Goal: Transaction & Acquisition: Download file/media

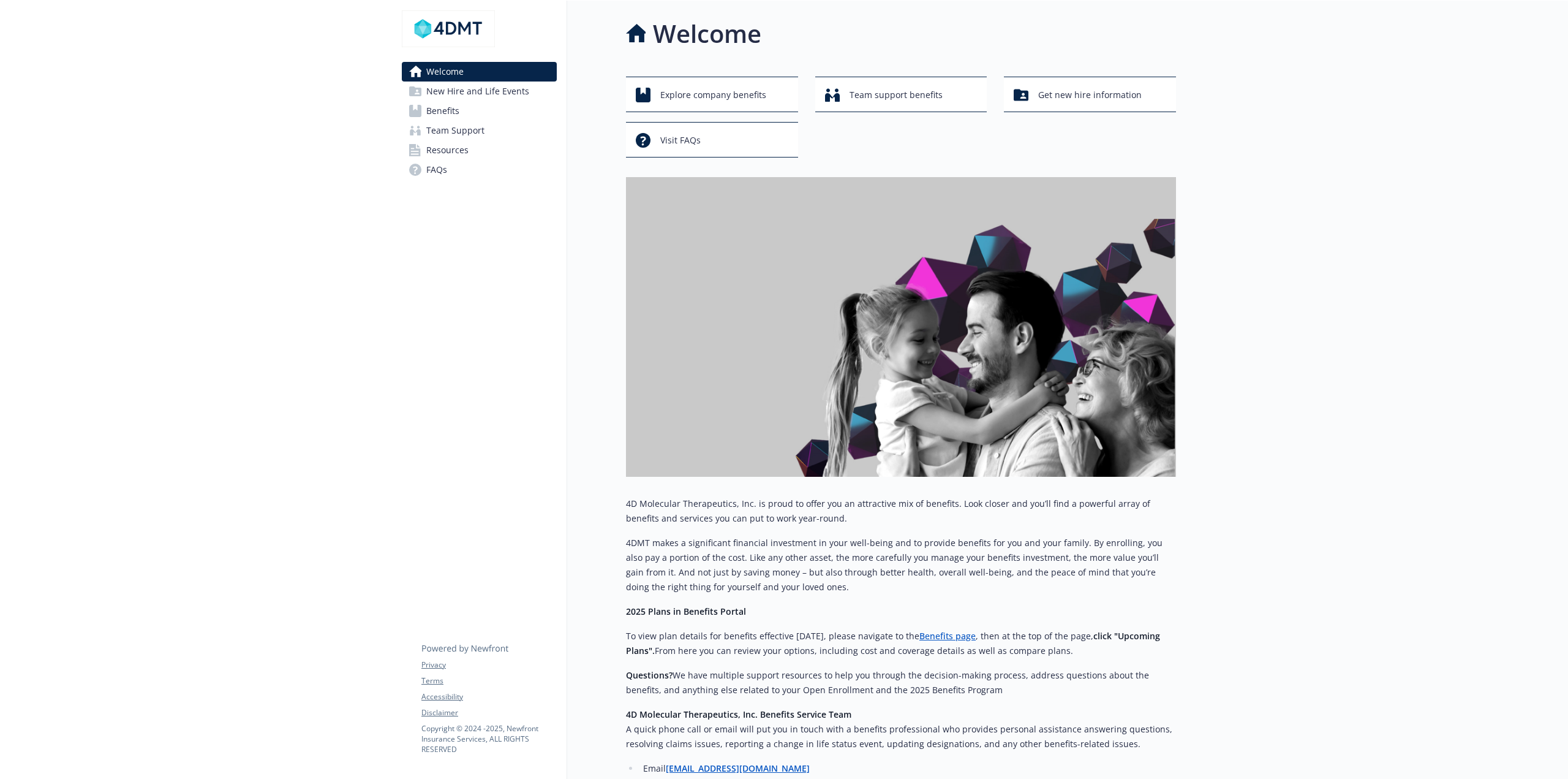
click at [431, 114] on span "Benefits" at bounding box center [443, 111] width 33 height 19
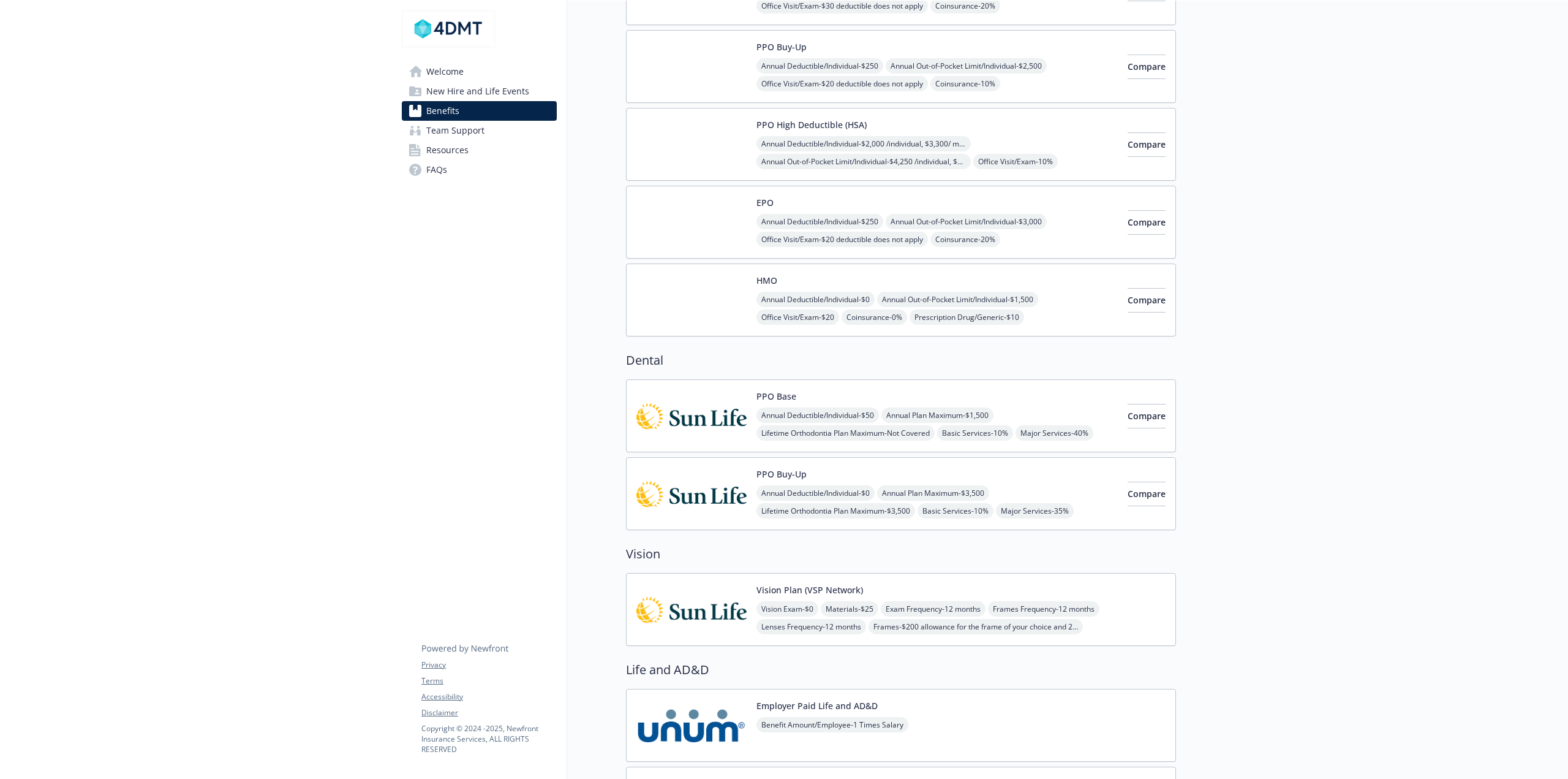
scroll to position [245, 0]
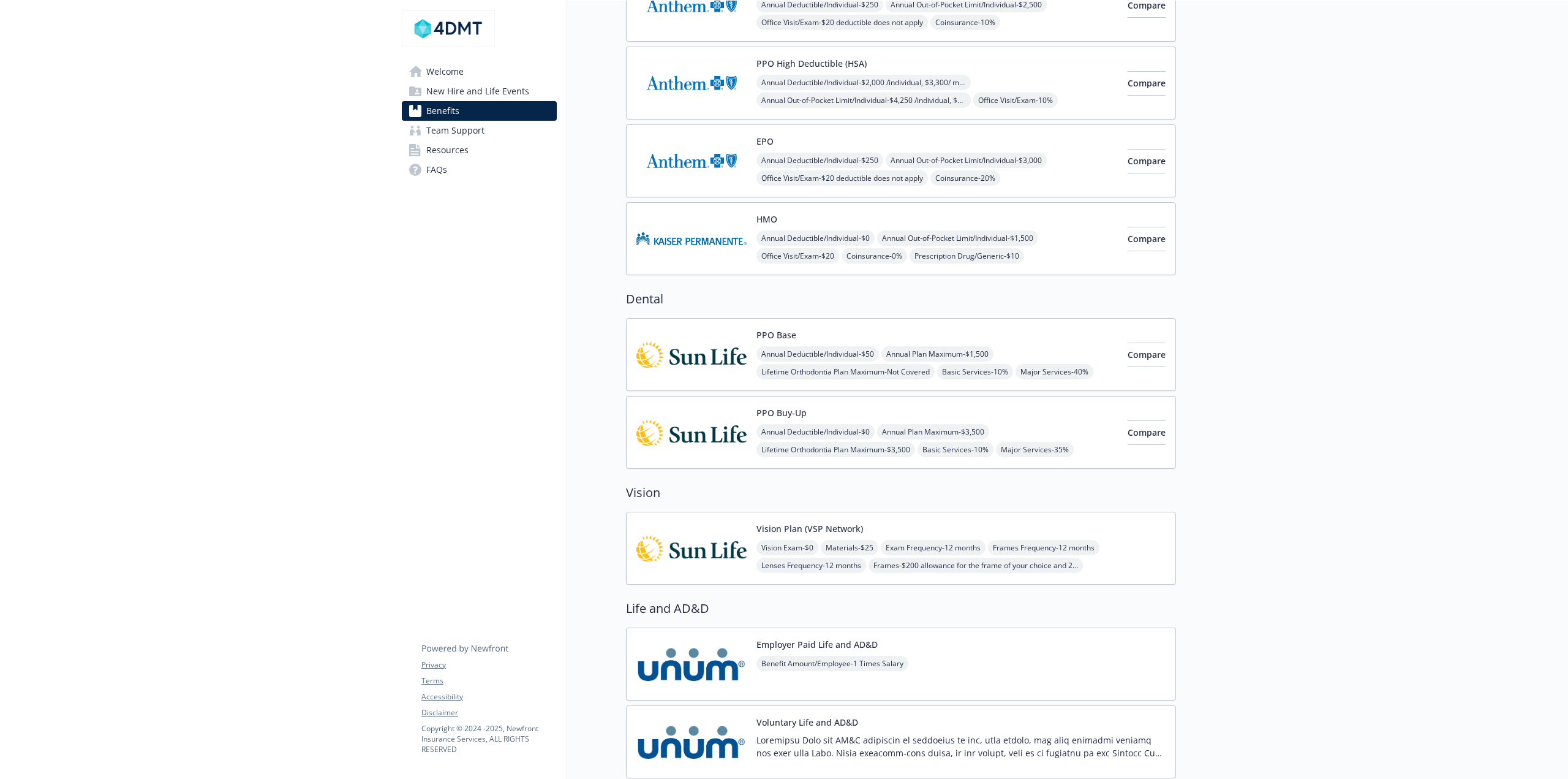
click at [659, 224] on img at bounding box center [691, 238] width 111 height 52
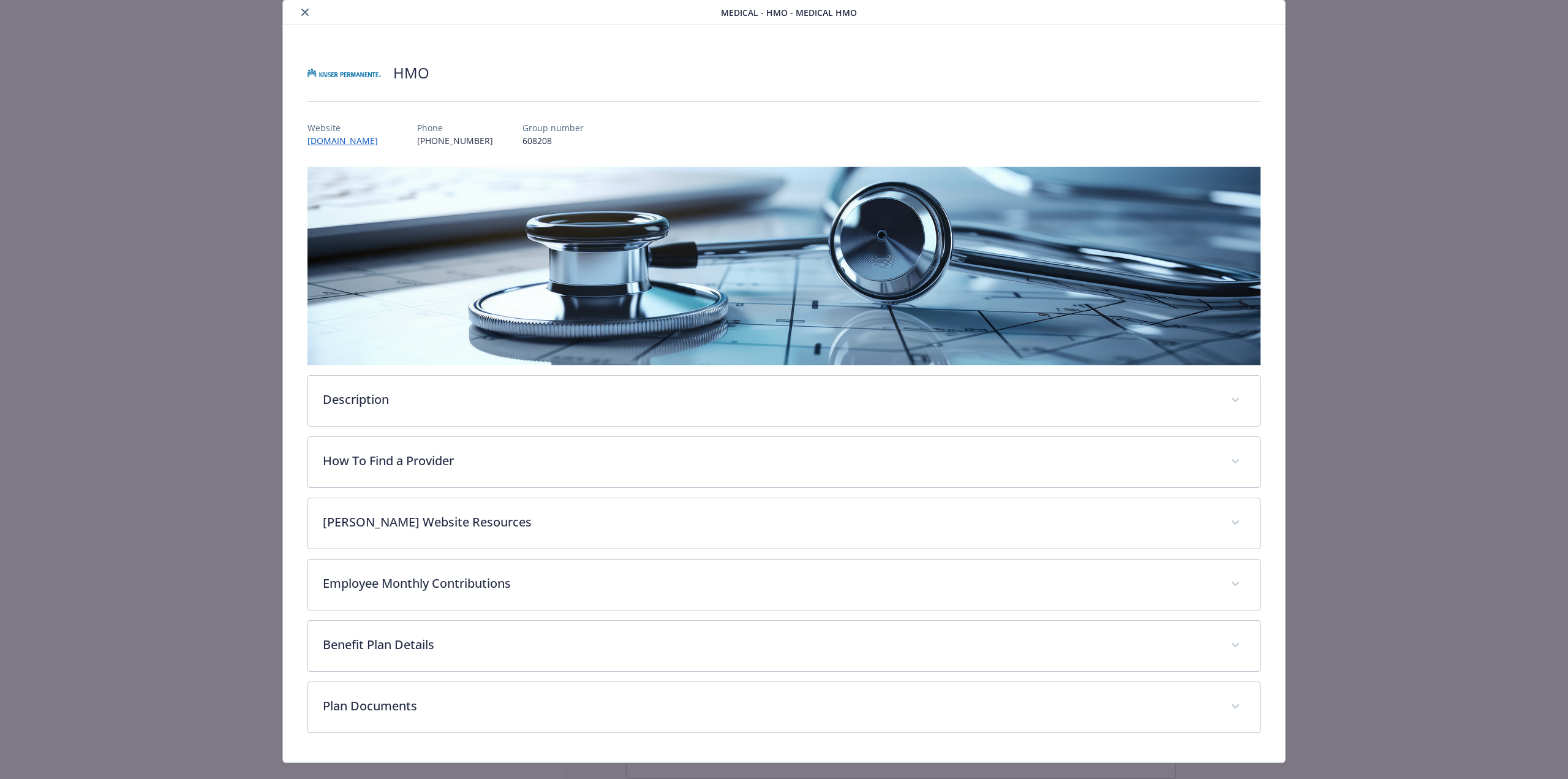
scroll to position [59, 0]
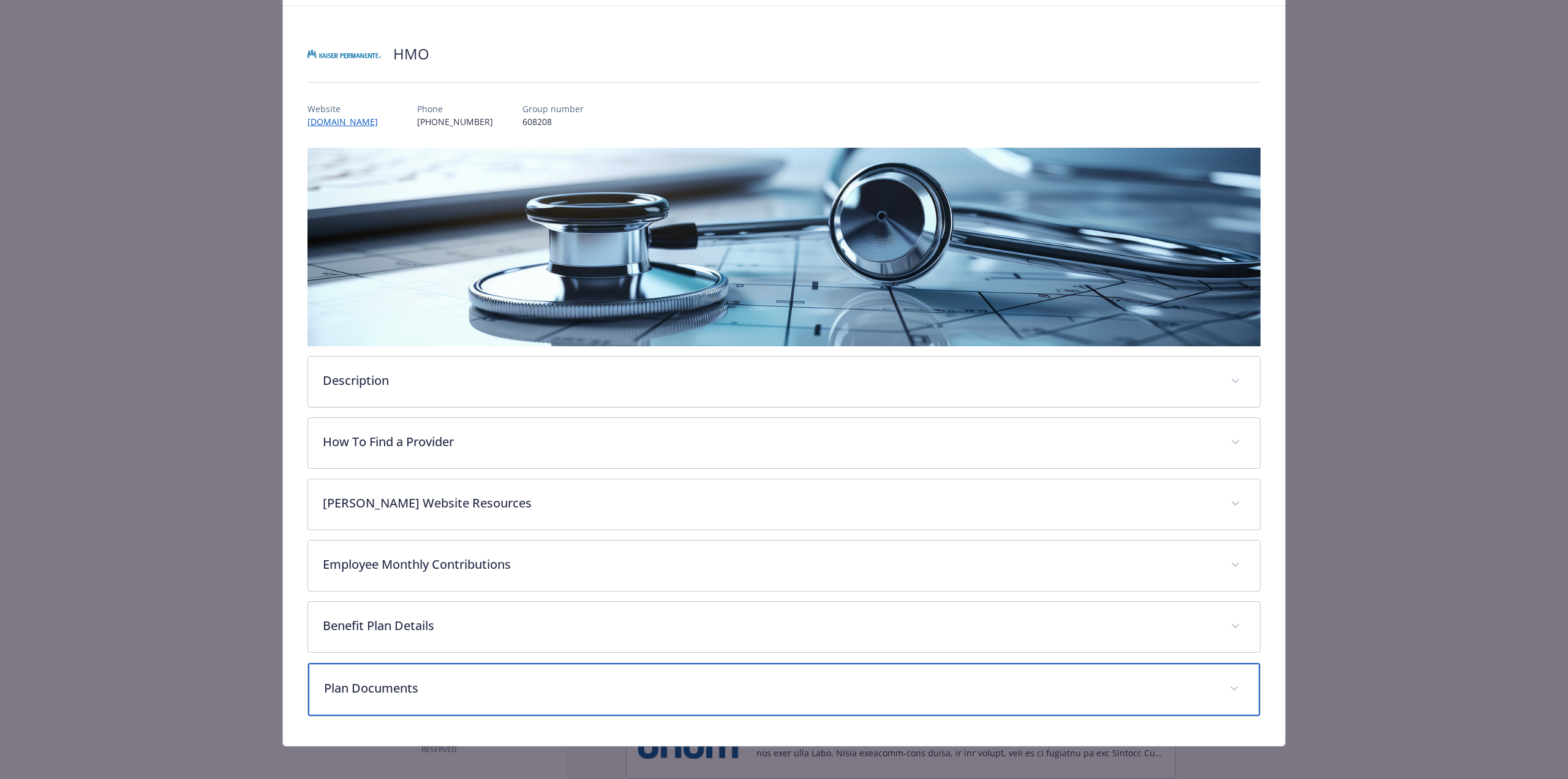
click at [410, 706] on div "Plan Documents" at bounding box center [784, 689] width 952 height 53
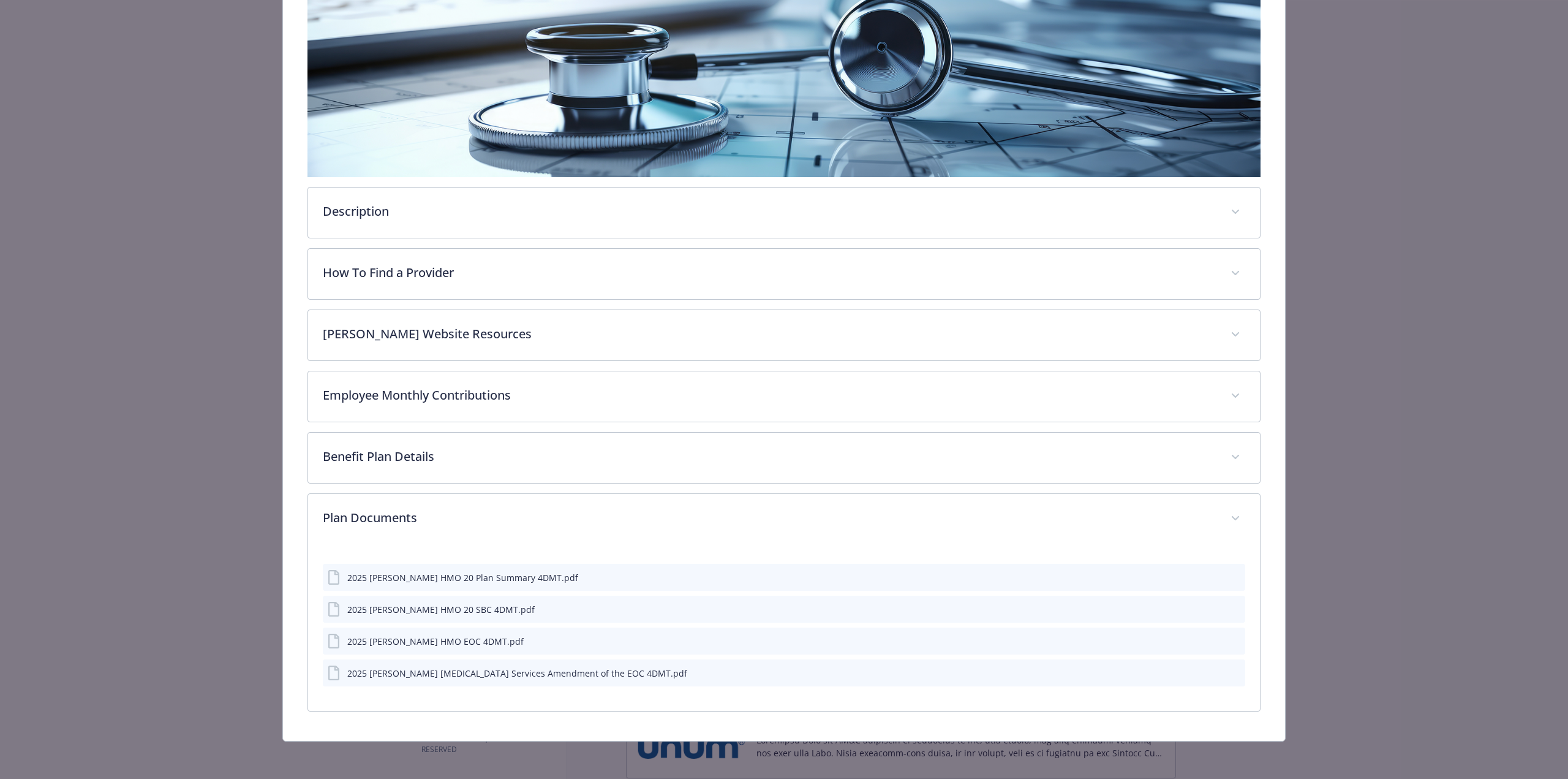
scroll to position [226, 0]
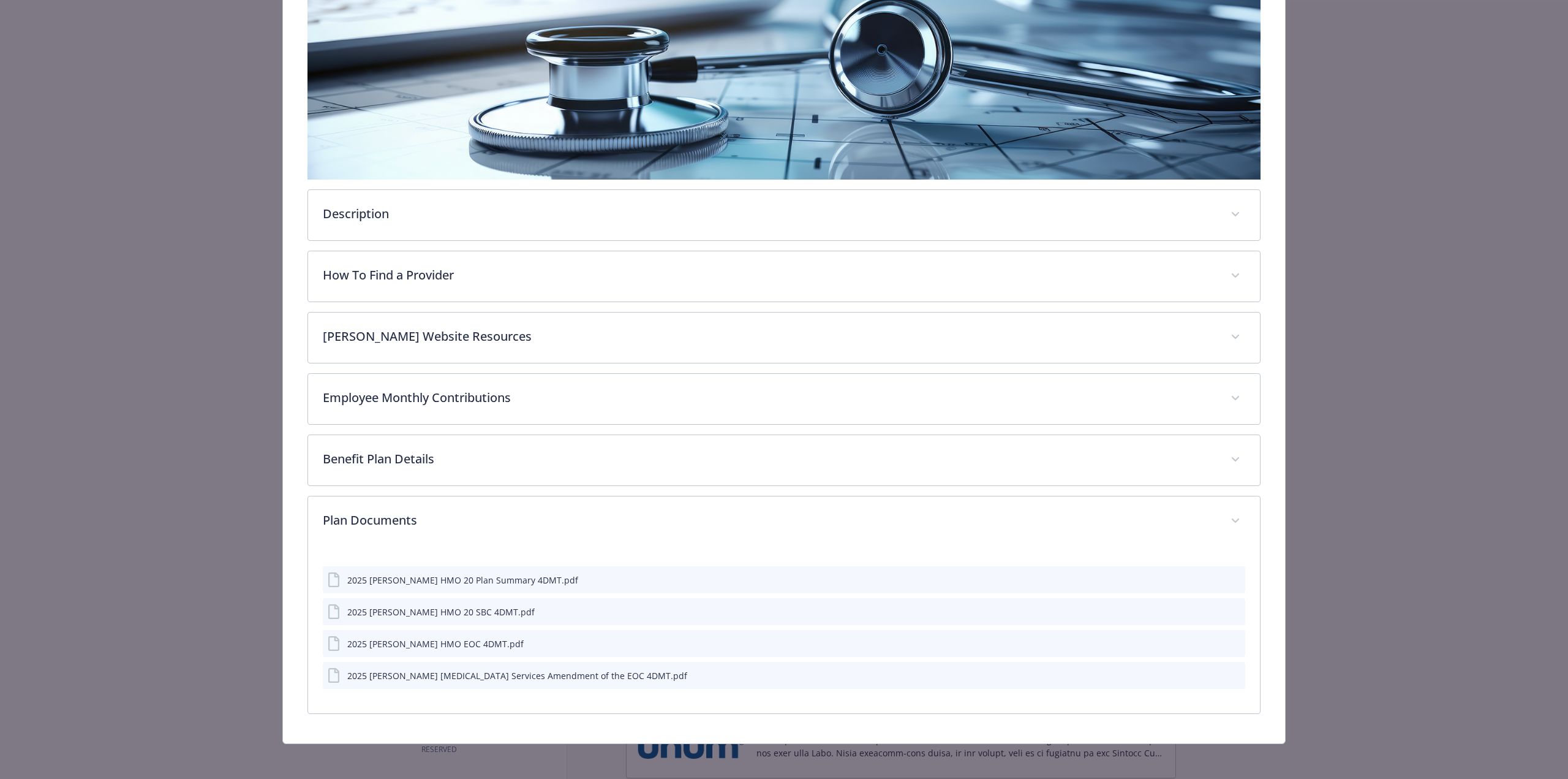
click at [449, 608] on div "2025 [PERSON_NAME] HMO 20 SBC 4DMT.pdf" at bounding box center [441, 612] width 188 height 13
click at [1208, 608] on icon "download file" at bounding box center [1213, 611] width 10 height 10
